Goal: Information Seeking & Learning: Learn about a topic

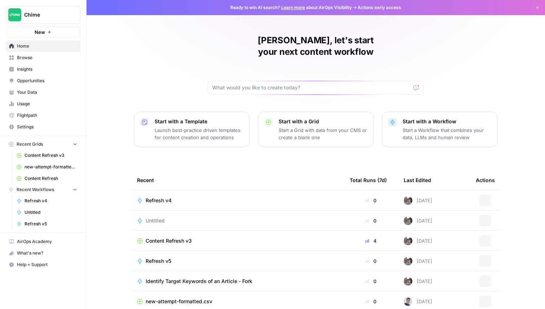
click at [29, 68] on span "Insights" at bounding box center [47, 69] width 60 height 6
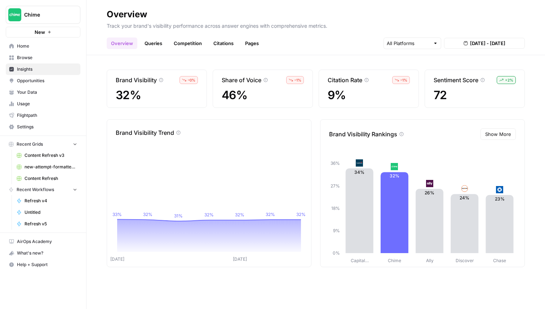
click at [154, 43] on link "Queries" at bounding box center [153, 44] width 26 height 12
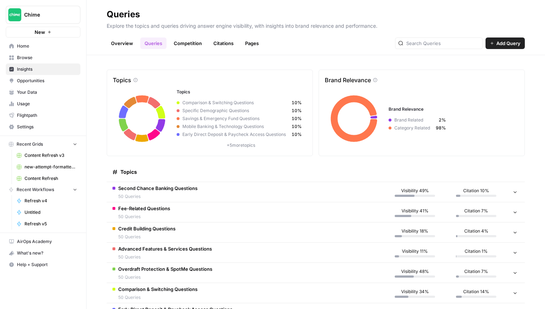
click at [212, 198] on td "Second Chance Banking Questions 50 Queries" at bounding box center [246, 192] width 278 height 20
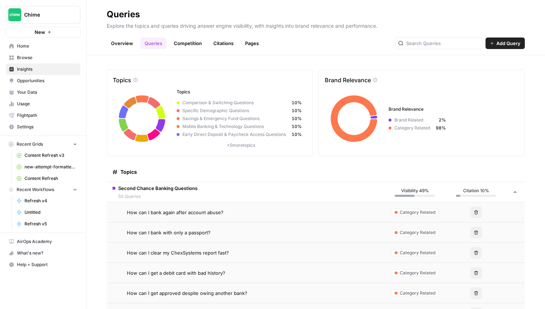
click at [212, 198] on td "Second Chance Banking Questions 50 Queries" at bounding box center [246, 192] width 278 height 20
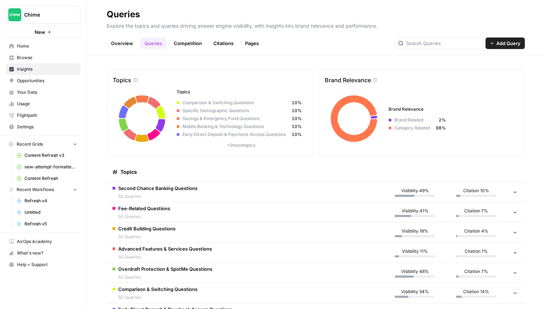
click at [183, 40] on link "Competition" at bounding box center [187, 44] width 37 height 12
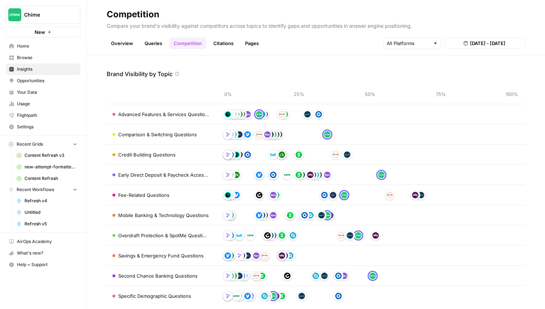
click at [259, 43] on link "Pages" at bounding box center [252, 44] width 22 height 12
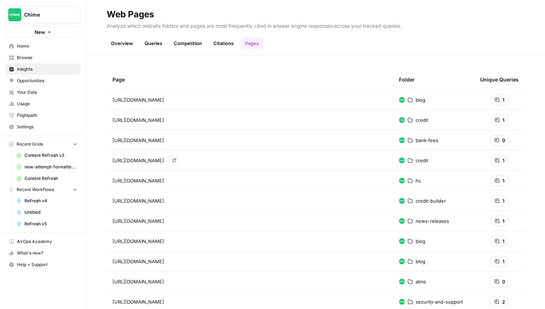
click at [178, 163] on link "Go to page" at bounding box center [174, 160] width 9 height 9
click at [140, 161] on span "[URL][DOMAIN_NAME]" at bounding box center [139, 160] width 52 height 7
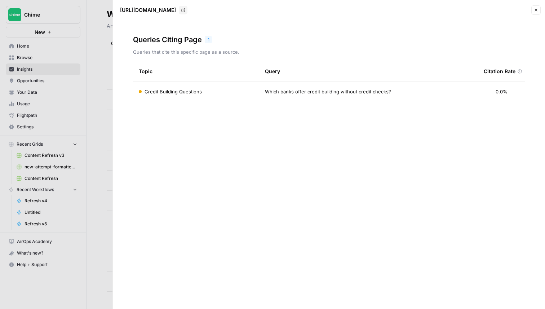
click at [310, 93] on span "Which banks offer credit building without credit checks?" at bounding box center [328, 91] width 126 height 7
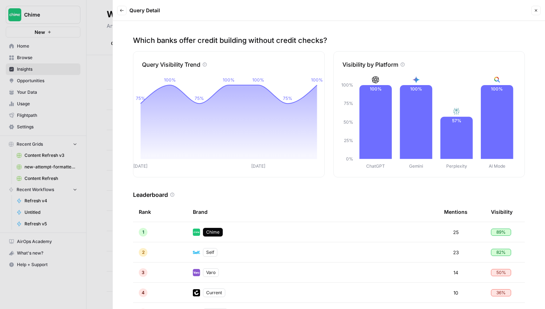
click at [535, 13] on button "Close" at bounding box center [535, 10] width 9 height 9
